Goal: Transaction & Acquisition: Purchase product/service

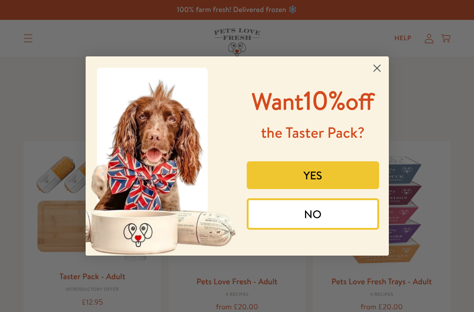
click at [345, 230] on button "NO" at bounding box center [313, 213] width 132 height 31
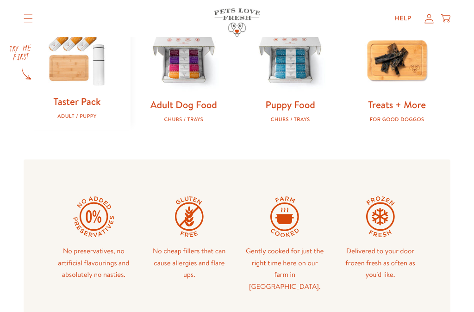
scroll to position [315, 0]
click at [194, 65] on img at bounding box center [183, 60] width 77 height 77
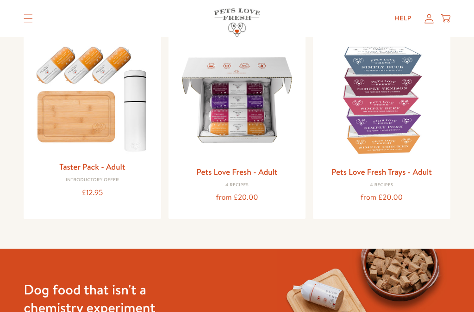
scroll to position [109, 0]
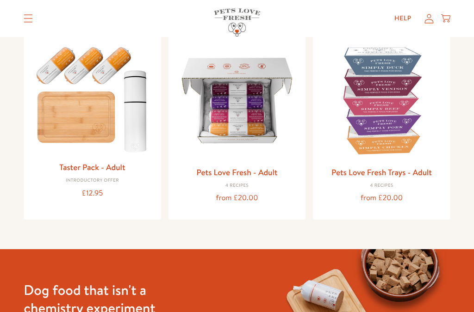
click at [250, 107] on img at bounding box center [237, 100] width 123 height 123
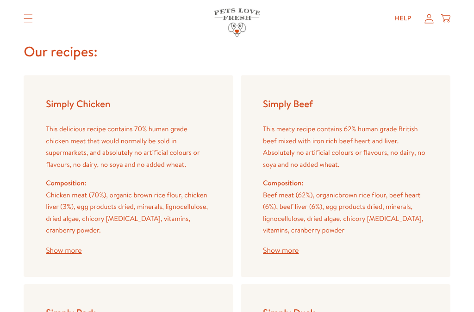
scroll to position [796, 0]
click at [69, 247] on button "Show more" at bounding box center [64, 250] width 36 height 7
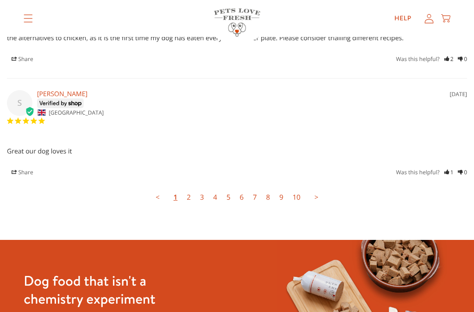
scroll to position [2527, 0]
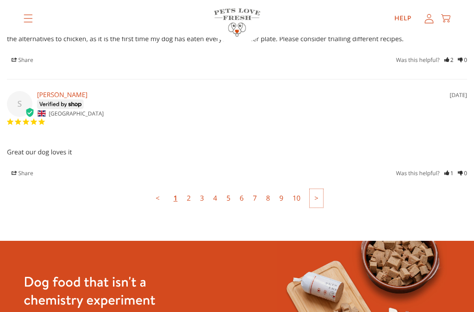
click at [321, 189] on link ">" at bounding box center [315, 198] width 13 height 19
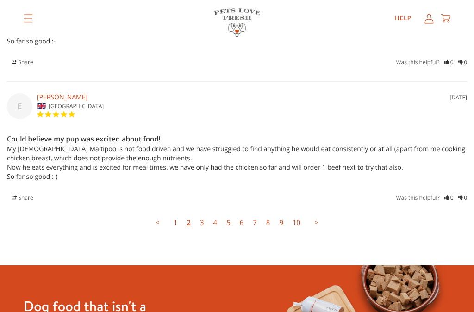
scroll to position [2553, 0]
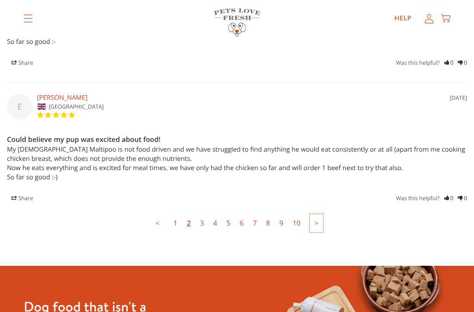
click at [321, 214] on link ">" at bounding box center [315, 223] width 13 height 19
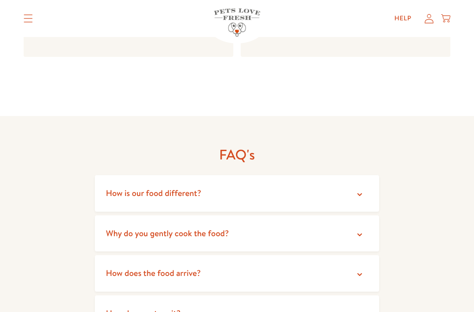
scroll to position [1540, 0]
